Goal: Find specific page/section: Find specific page/section

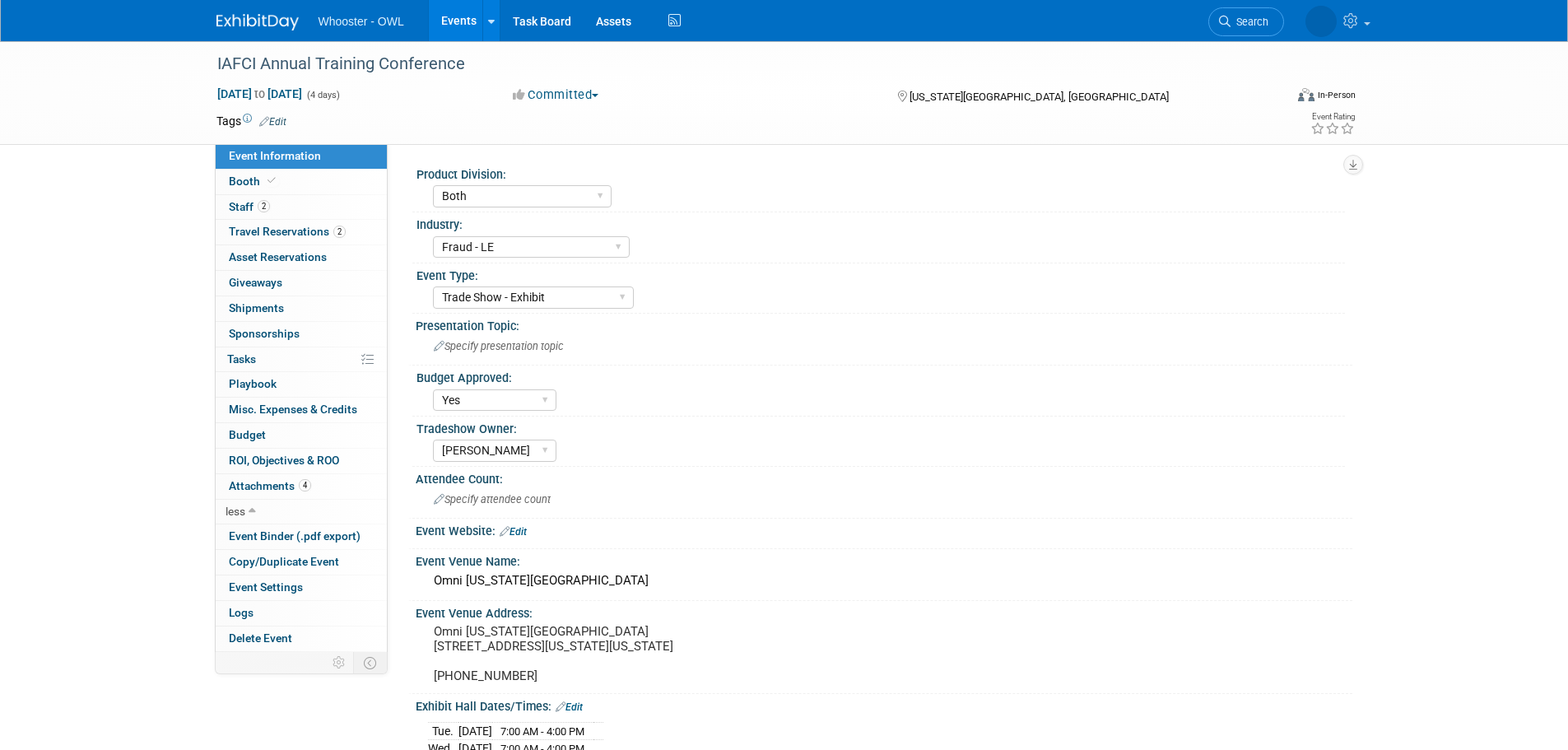
select select "Both"
select select "Fraud - LE"
select select "Trade Show - Exhibit"
select select "Yes"
select select "[PERSON_NAME]"
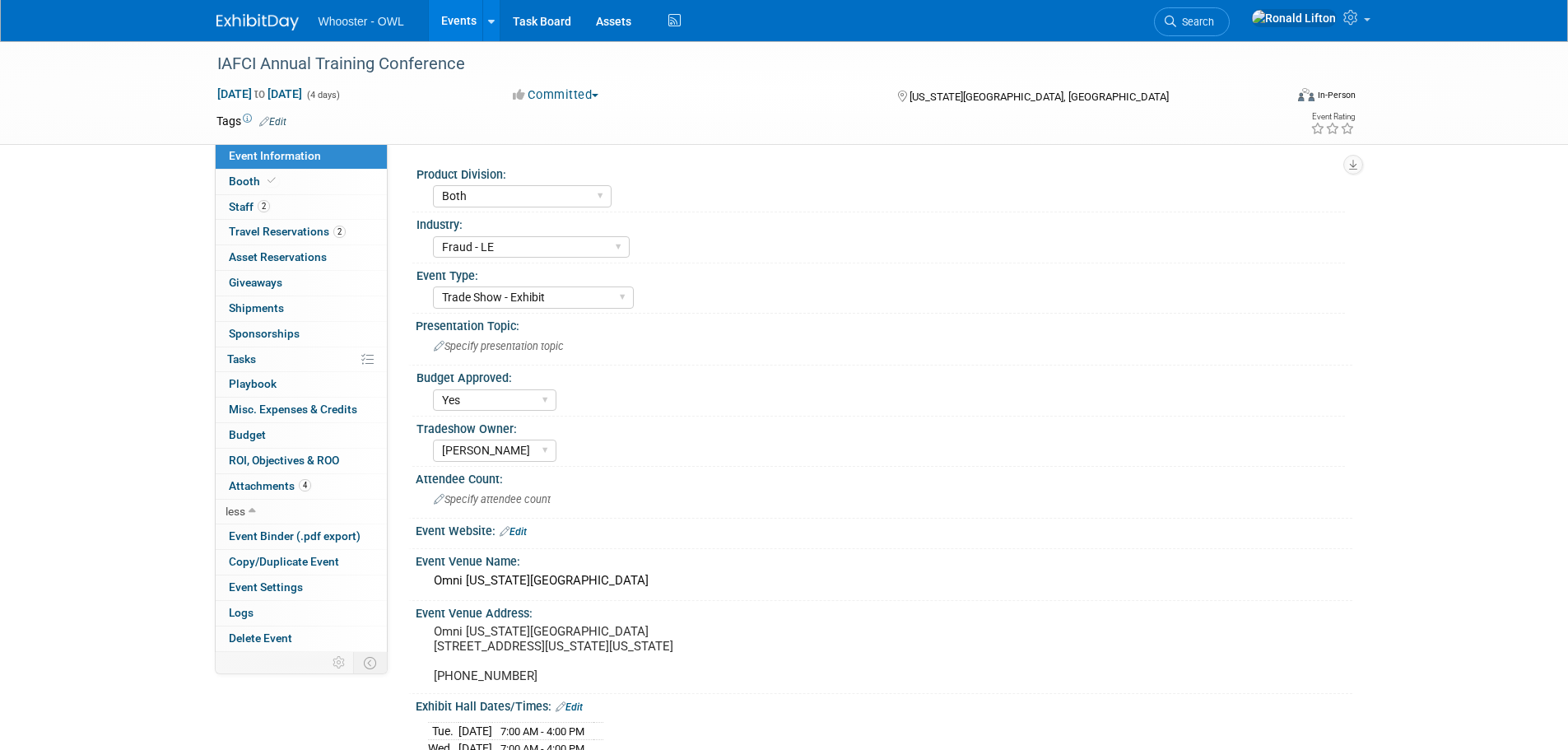
click at [286, 29] on img at bounding box center [257, 22] width 83 height 17
